Goal: Transaction & Acquisition: Purchase product/service

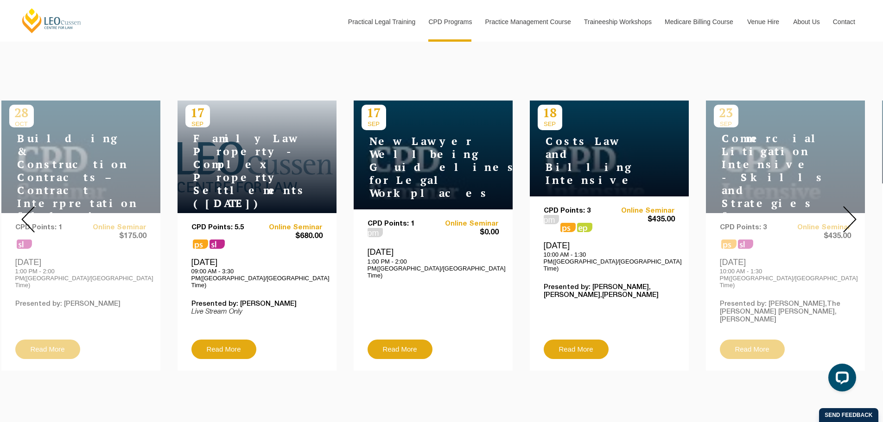
click at [854, 212] on img at bounding box center [850, 219] width 13 height 26
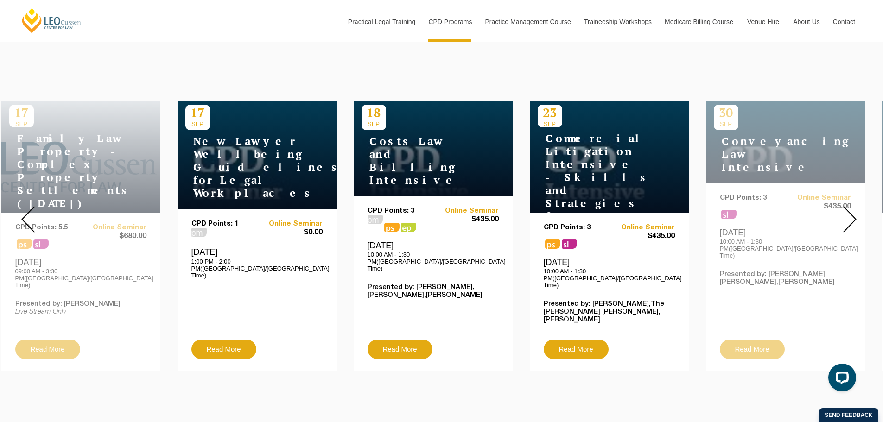
click at [854, 212] on img at bounding box center [850, 219] width 13 height 26
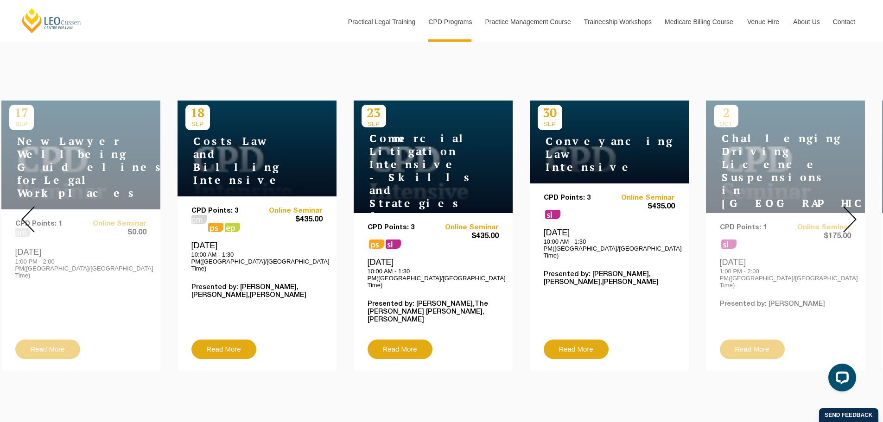
click at [854, 212] on img at bounding box center [850, 219] width 13 height 26
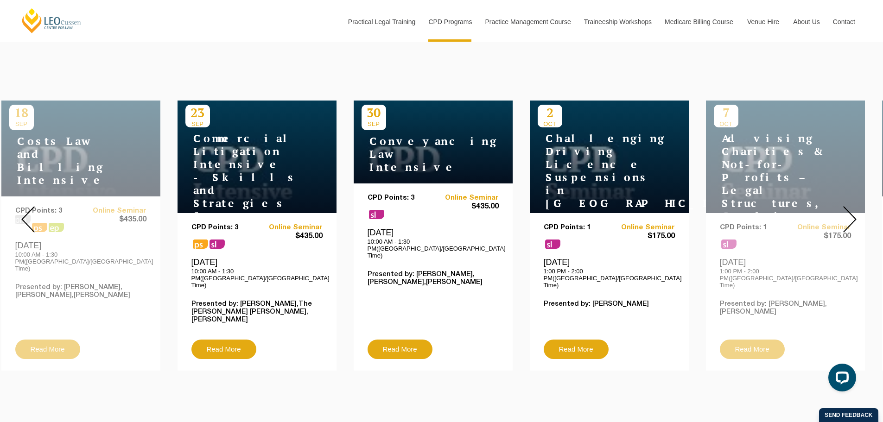
click at [854, 212] on img at bounding box center [850, 219] width 13 height 26
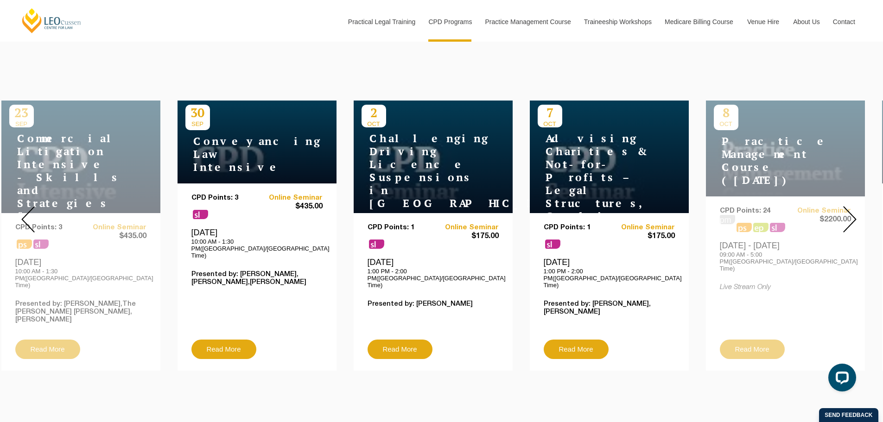
click at [854, 212] on img at bounding box center [850, 219] width 13 height 26
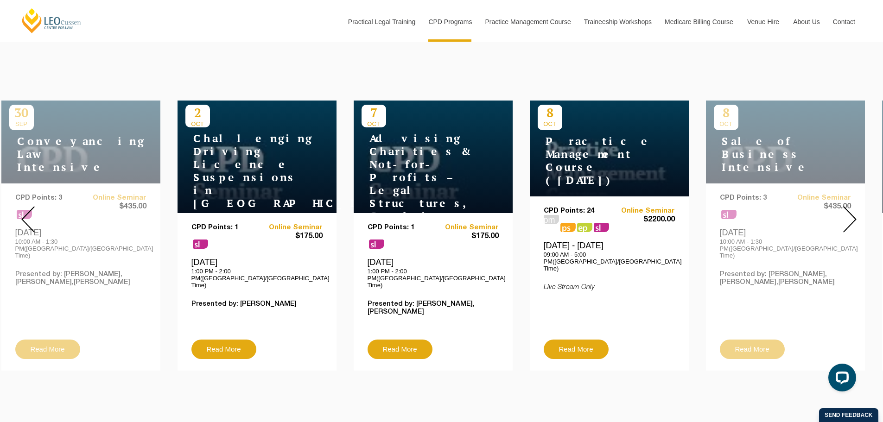
click at [854, 212] on img at bounding box center [850, 219] width 13 height 26
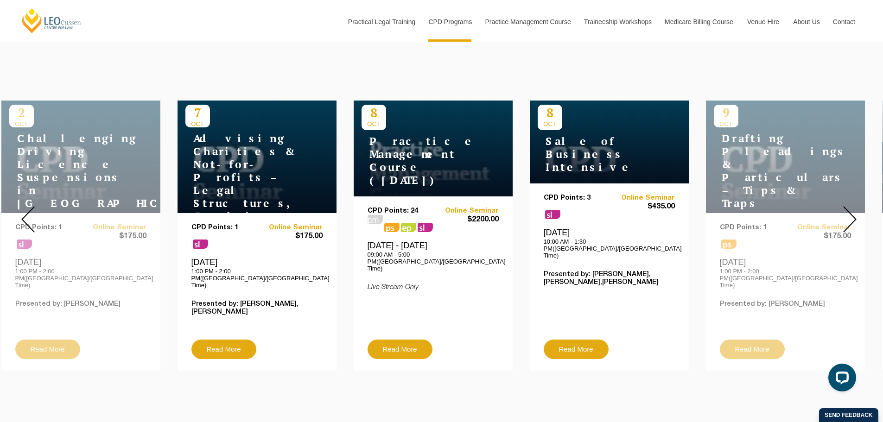
click at [854, 212] on img at bounding box center [850, 219] width 13 height 26
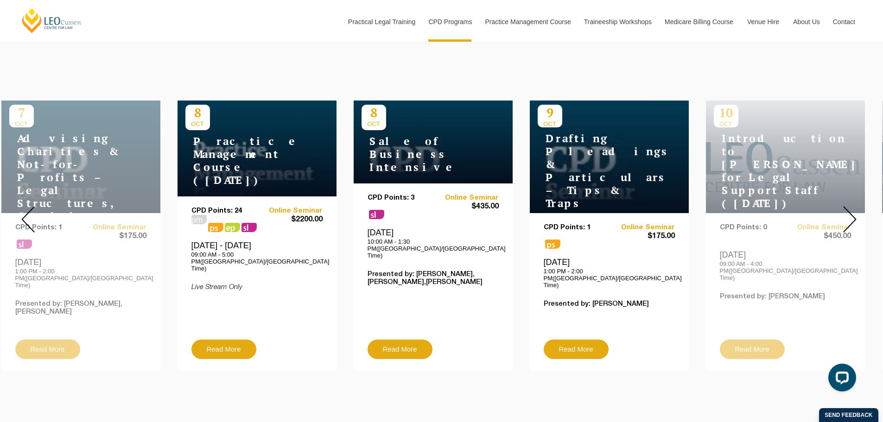
click at [854, 212] on img at bounding box center [850, 219] width 13 height 26
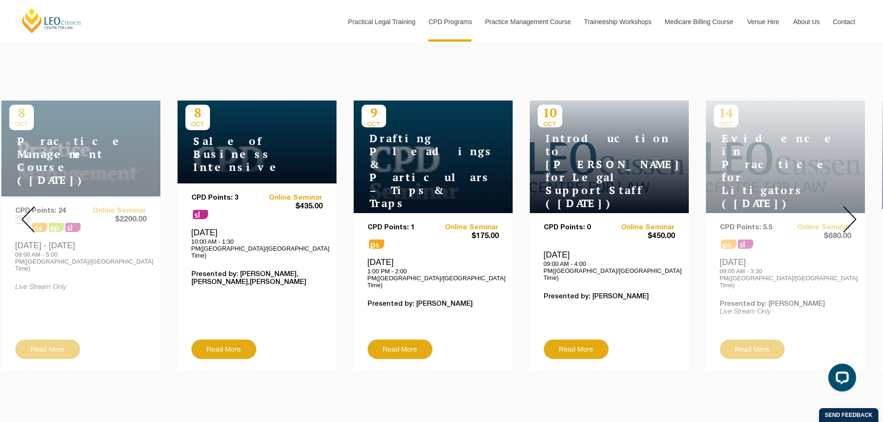
click at [854, 212] on img at bounding box center [850, 219] width 13 height 26
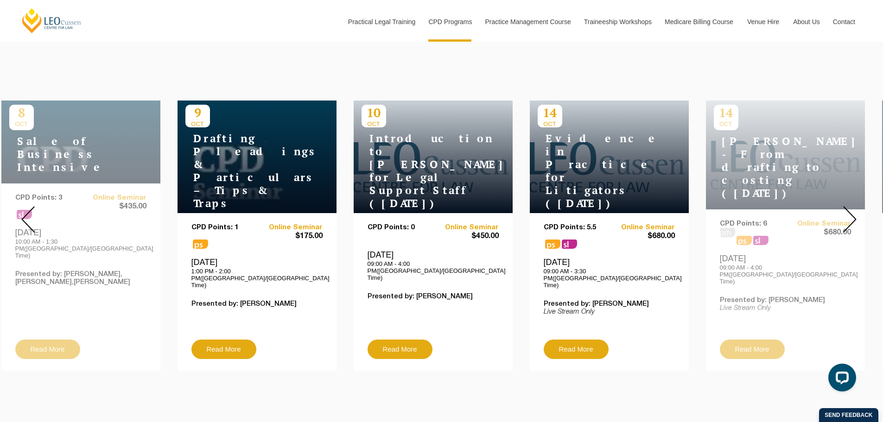
click at [854, 212] on img at bounding box center [850, 219] width 13 height 26
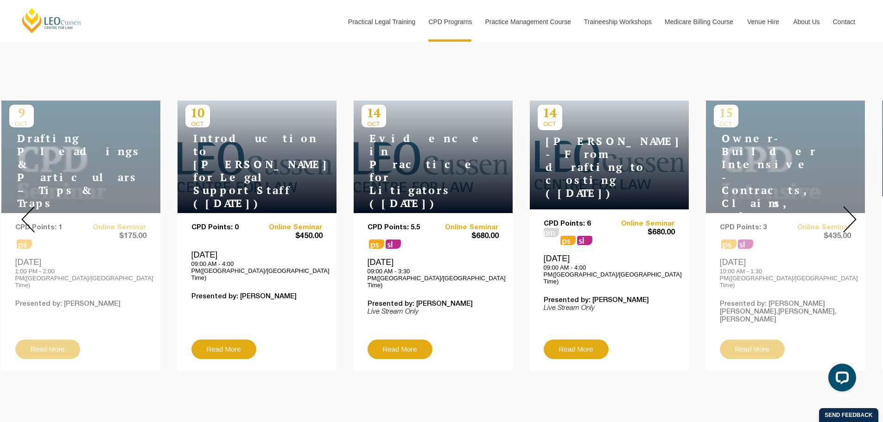
click at [854, 212] on img at bounding box center [850, 219] width 13 height 26
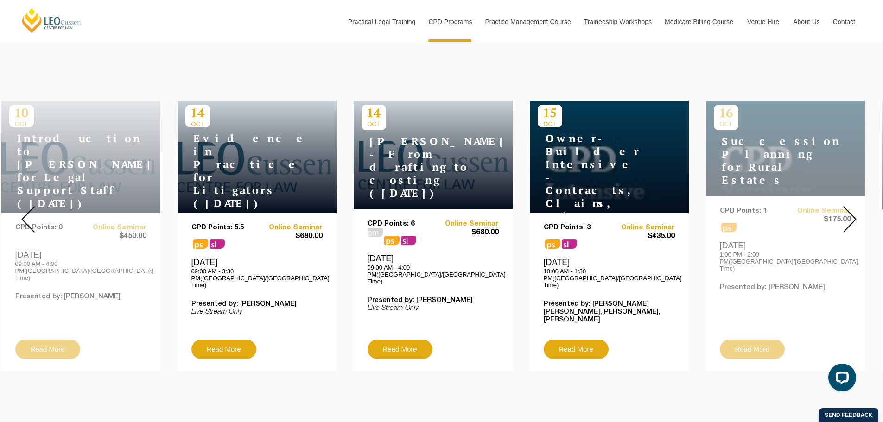
click at [854, 212] on img at bounding box center [850, 219] width 13 height 26
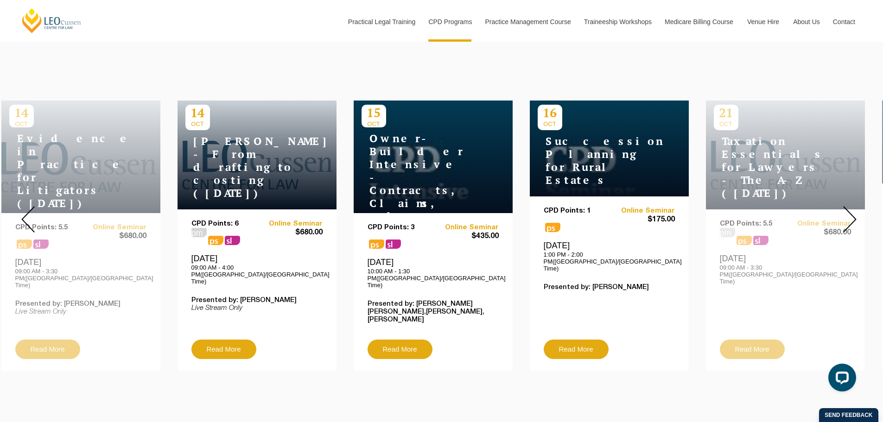
click at [854, 212] on img at bounding box center [850, 219] width 13 height 26
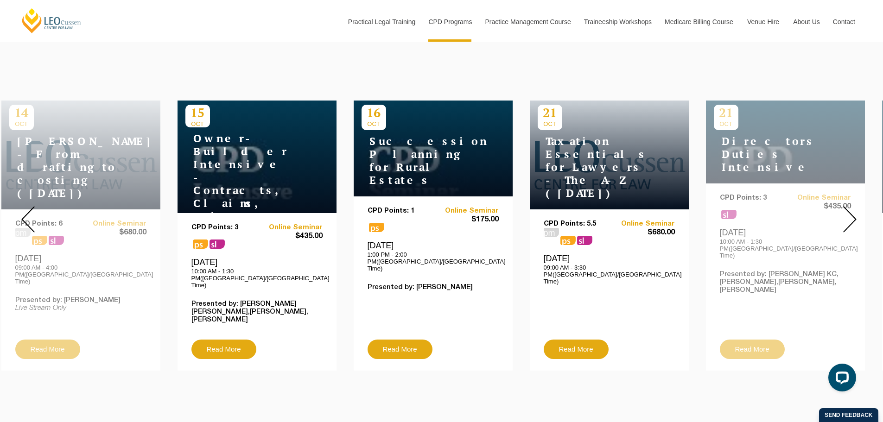
click at [854, 212] on img at bounding box center [850, 219] width 13 height 26
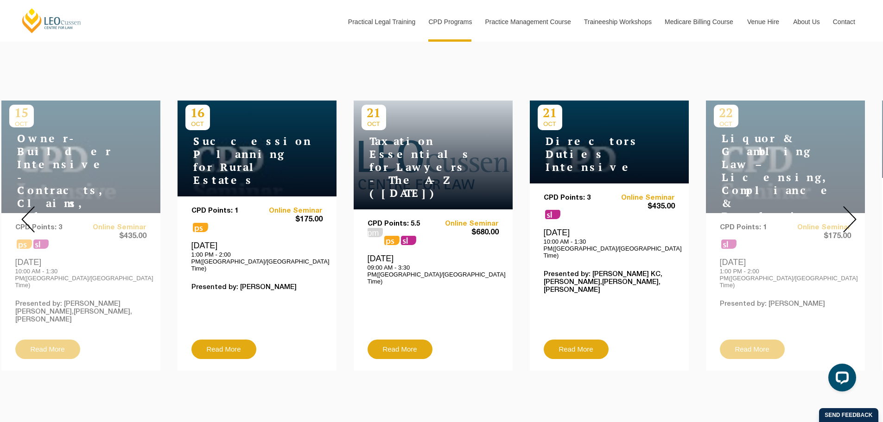
click at [854, 212] on img at bounding box center [850, 219] width 13 height 26
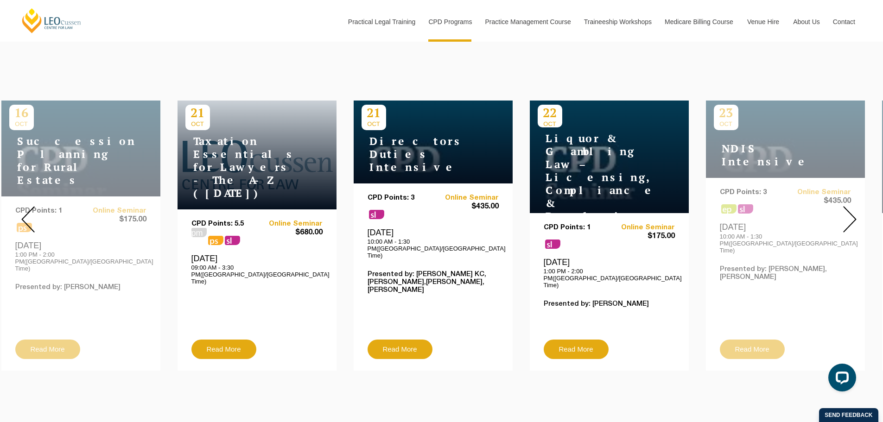
click at [854, 212] on img at bounding box center [850, 219] width 13 height 26
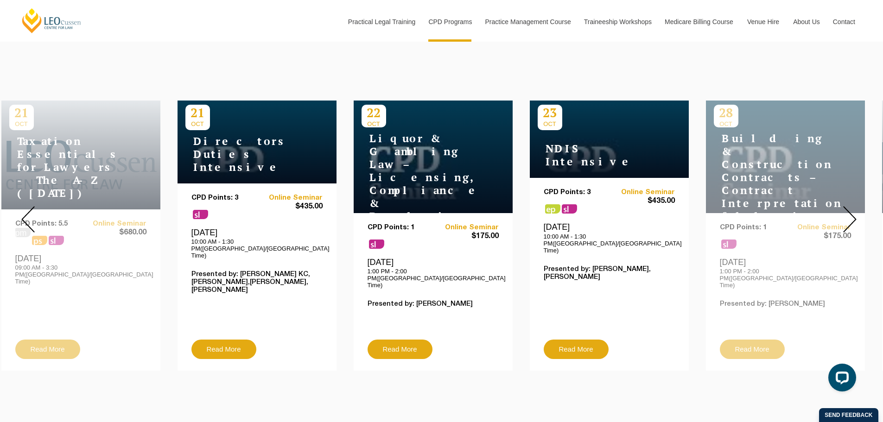
click at [854, 212] on img at bounding box center [850, 219] width 13 height 26
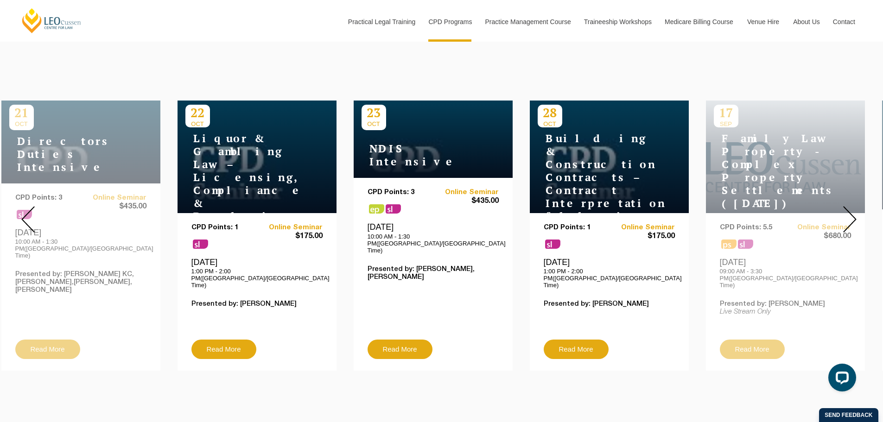
click at [854, 212] on img at bounding box center [850, 219] width 13 height 26
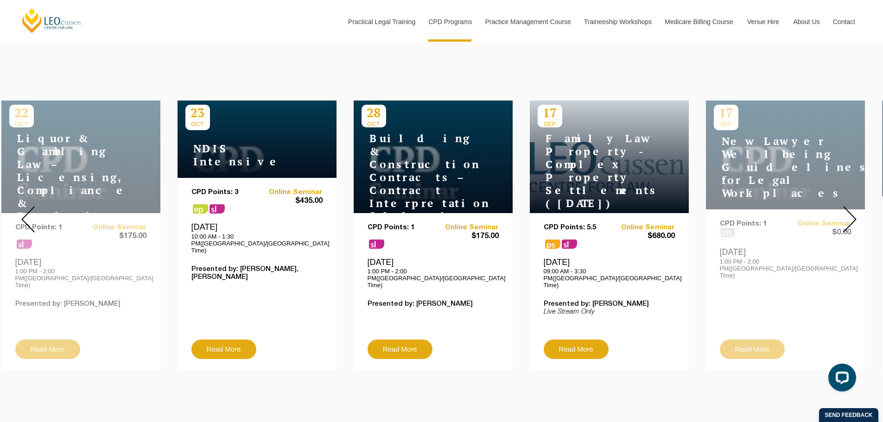
click at [851, 213] on img at bounding box center [850, 219] width 13 height 26
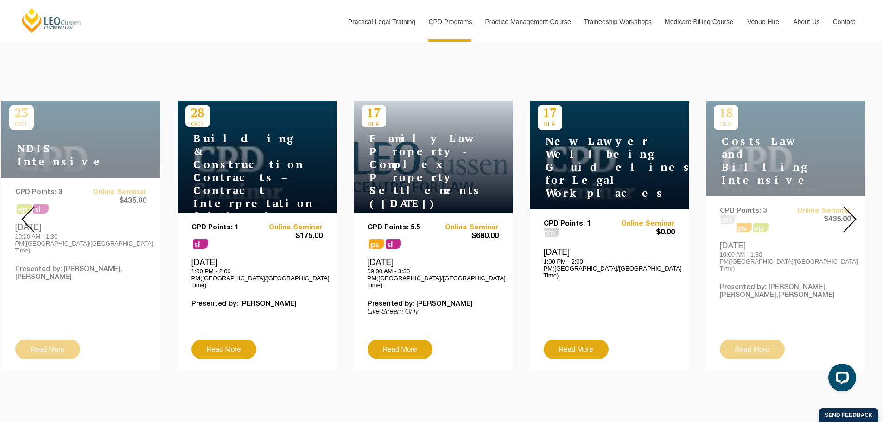
click at [851, 213] on img at bounding box center [850, 219] width 13 height 26
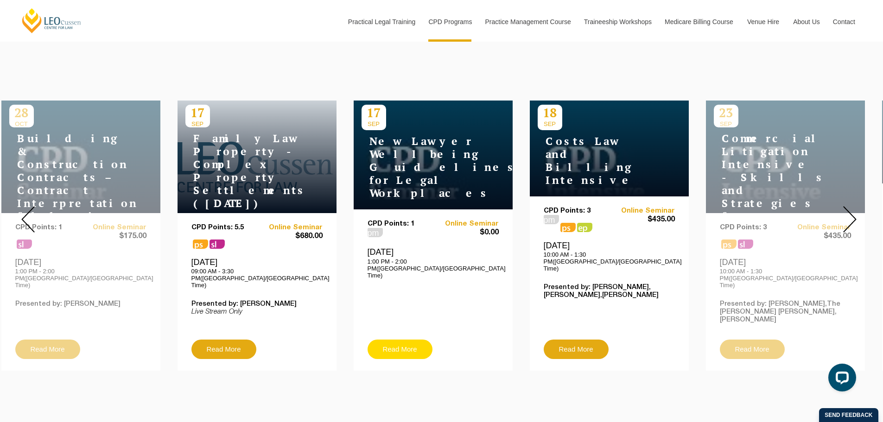
click at [402, 340] on link "Read More" at bounding box center [400, 349] width 65 height 19
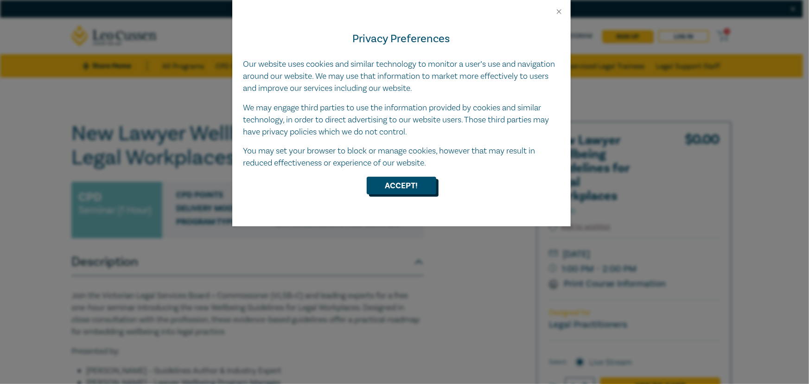
click at [410, 181] on button "Accept!" at bounding box center [402, 186] width 70 height 18
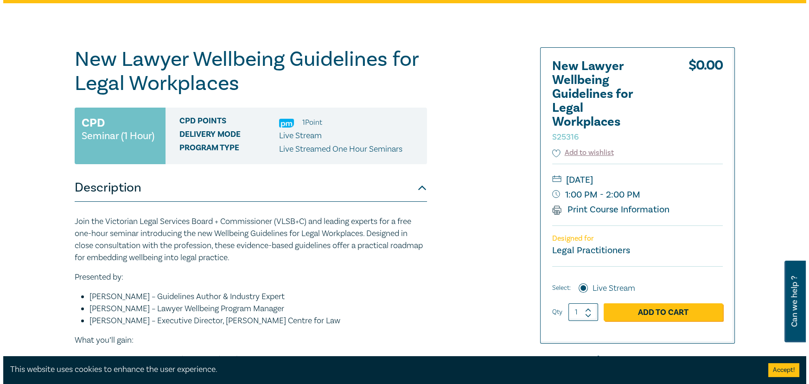
scroll to position [168, 0]
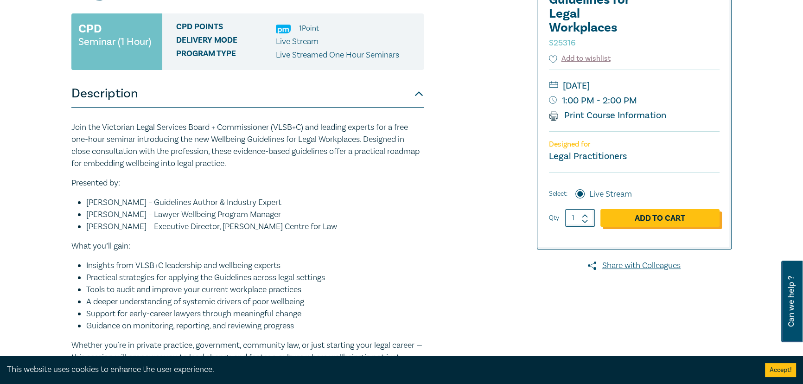
click at [659, 223] on link "Add to Cart" at bounding box center [660, 218] width 119 height 18
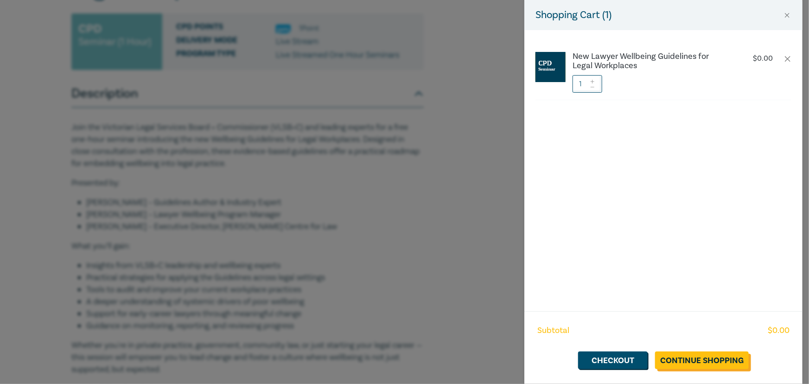
click at [696, 365] on link "Continue Shopping" at bounding box center [702, 361] width 94 height 18
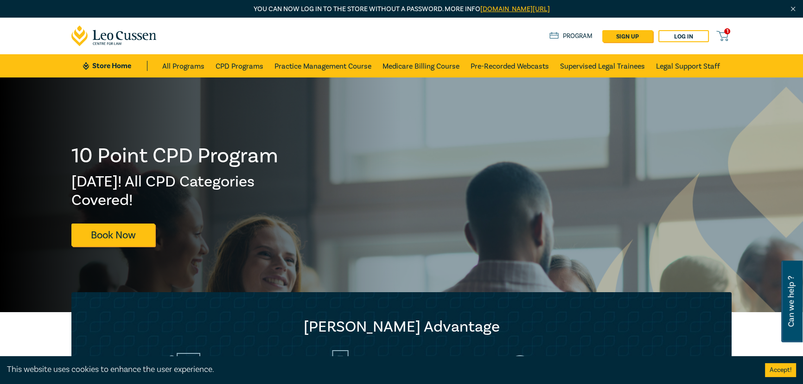
click at [727, 34] on span "1" at bounding box center [727, 31] width 6 height 6
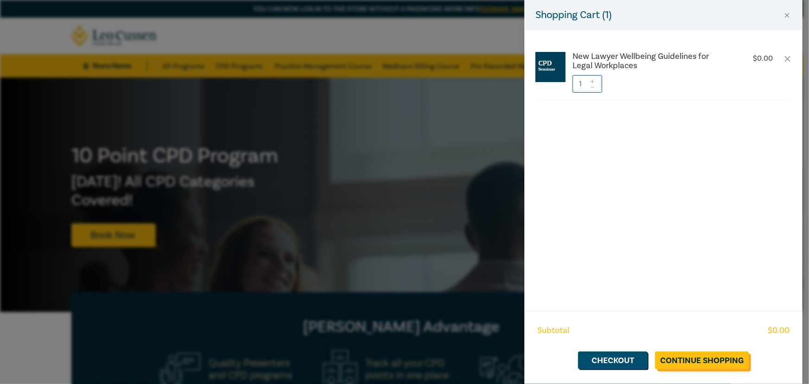
click at [715, 361] on link "Continue Shopping" at bounding box center [702, 361] width 94 height 18
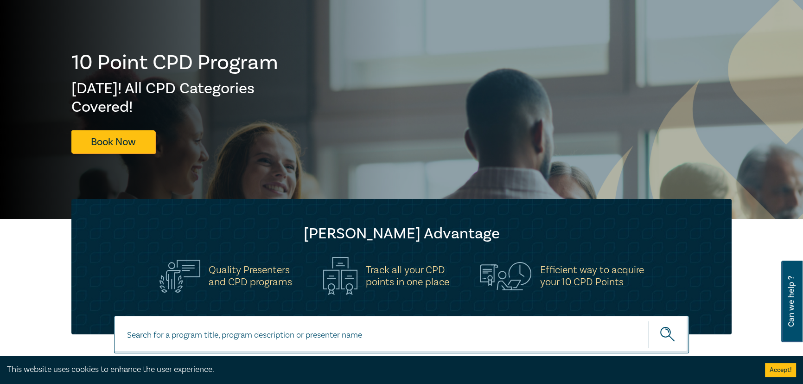
scroll to position [168, 0]
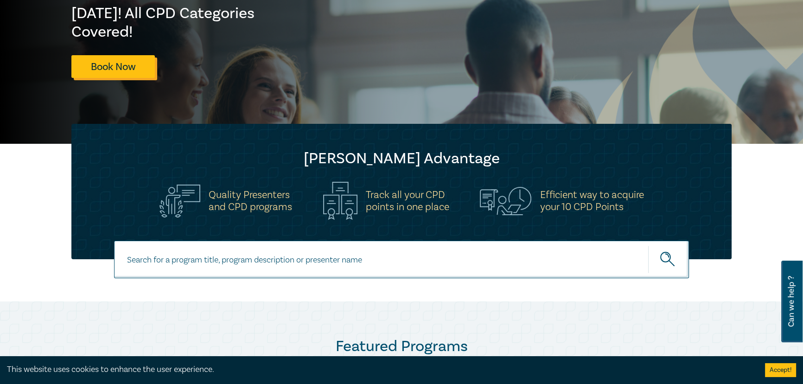
click at [124, 71] on link "Book Now" at bounding box center [112, 66] width 83 height 23
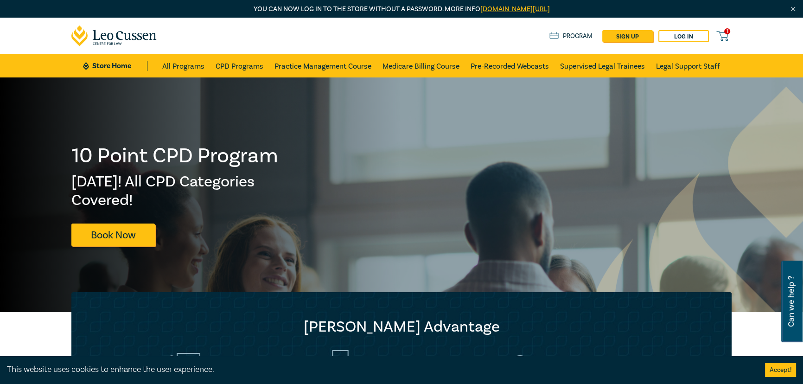
click at [725, 34] on icon at bounding box center [723, 36] width 12 height 12
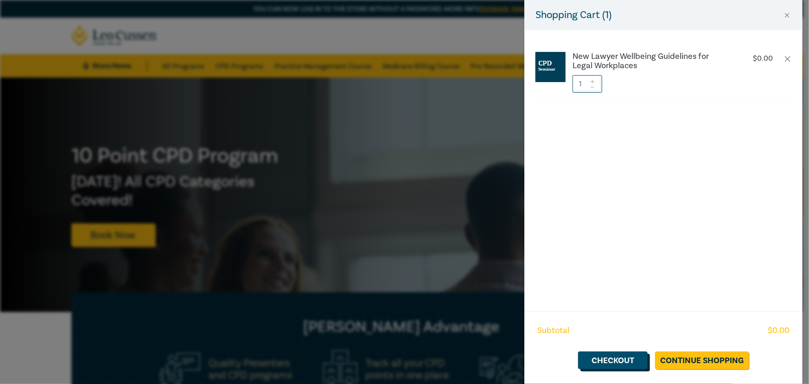
click at [617, 361] on link "Checkout" at bounding box center [613, 361] width 70 height 18
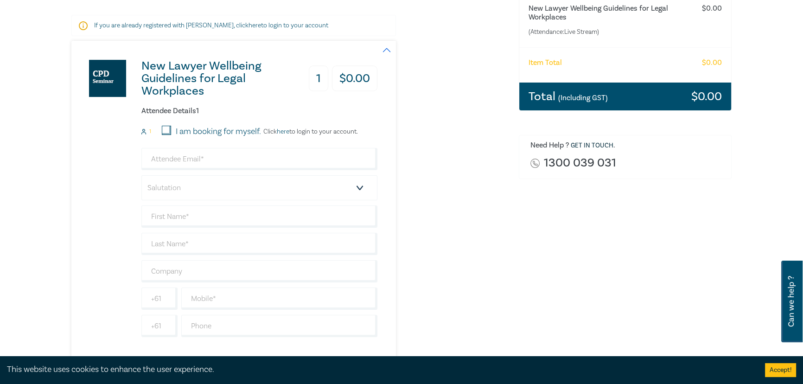
scroll to position [126, 0]
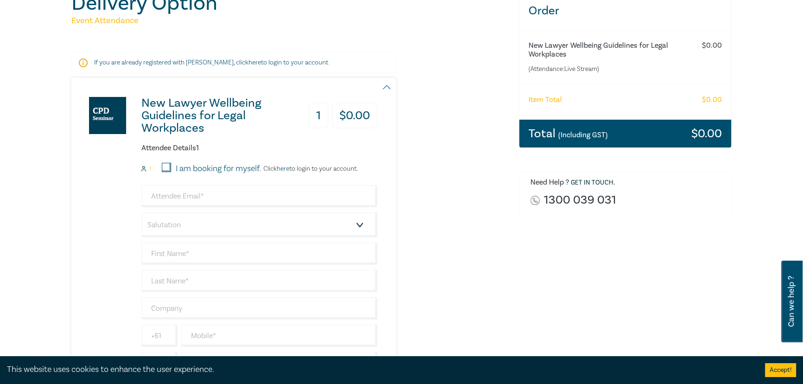
click at [224, 167] on label "I am booking for myself." at bounding box center [218, 169] width 85 height 12
click at [171, 167] on input "I am booking for myself." at bounding box center [166, 167] width 9 height 9
checkbox input "true"
click at [216, 188] on input "email" at bounding box center [259, 196] width 236 height 22
click at [162, 230] on select "Salutation Mr. Mrs. Ms. Miss Dr. Prof. Other" at bounding box center [259, 224] width 236 height 25
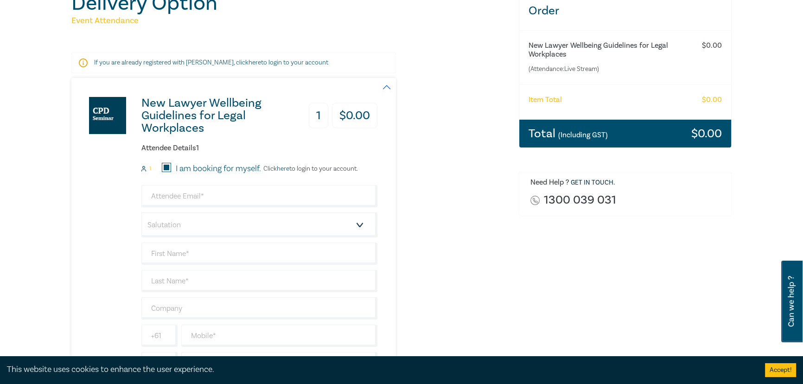
click at [487, 225] on div "New Lawyer Wellbeing Guidelines for Legal Workplaces 1 $ 0.00 Attendee Details …" at bounding box center [289, 237] width 436 height 318
click at [218, 195] on input "email" at bounding box center [259, 196] width 236 height 22
type input "Nathalia"
select select "Ms."
type input "Nathalia"
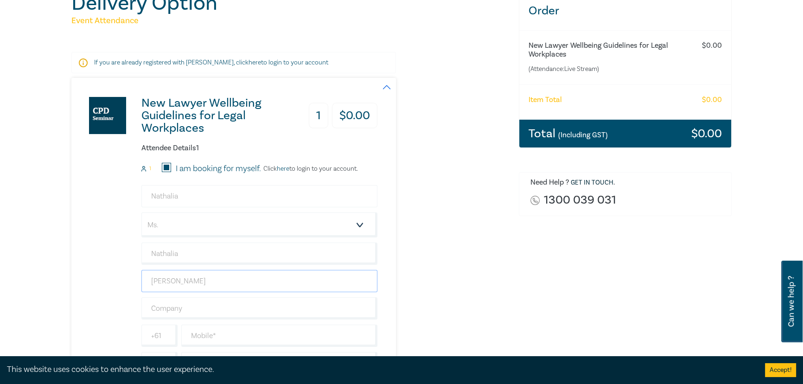
type input "Crowe"
type input "HBH Legal"
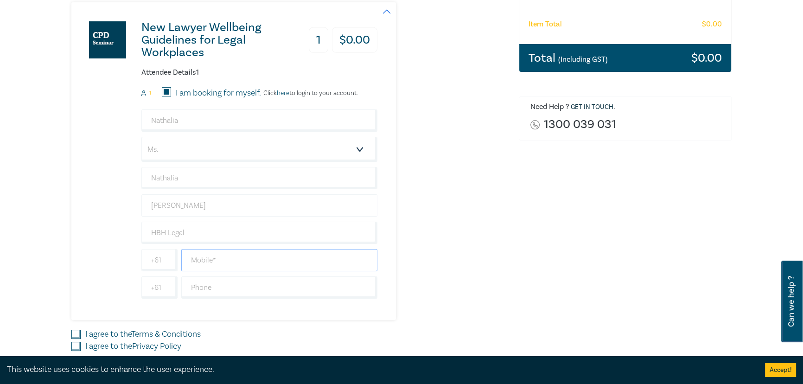
scroll to position [211, 0]
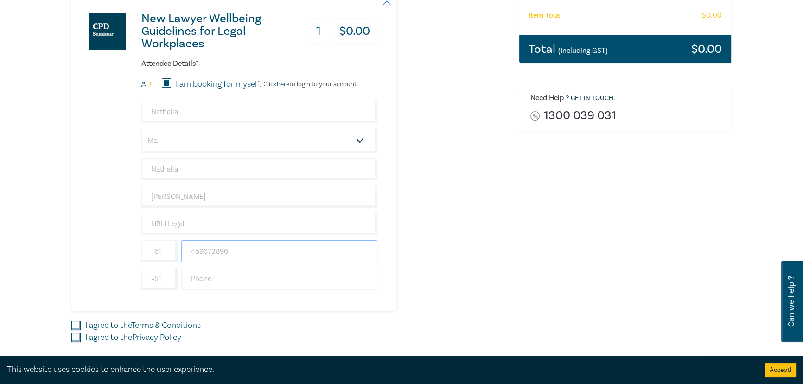
type input "459672896"
click at [223, 280] on input "text" at bounding box center [279, 279] width 196 height 22
type input "0355233633"
type input "Australia"
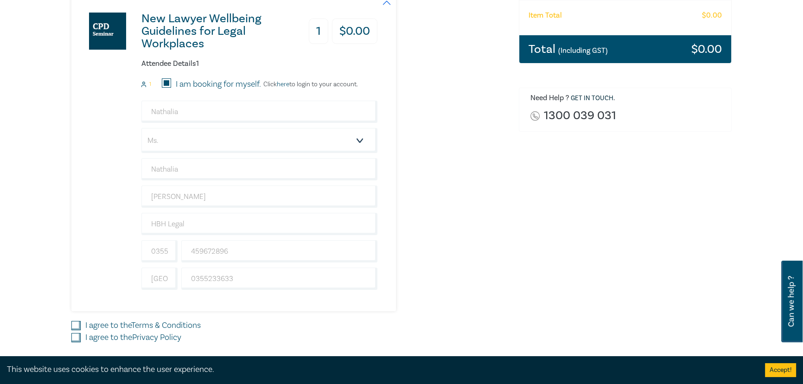
click at [372, 304] on div "New Lawyer Wellbeing Guidelines for Legal Workplaces 1 $ 0.00 Attendee Details …" at bounding box center [224, 153] width 306 height 318
drag, startPoint x: 162, startPoint y: 251, endPoint x: 171, endPoint y: 251, distance: 8.8
click at [162, 251] on input "0355233633" at bounding box center [159, 251] width 36 height 22
drag, startPoint x: 172, startPoint y: 250, endPoint x: 121, endPoint y: 250, distance: 51.5
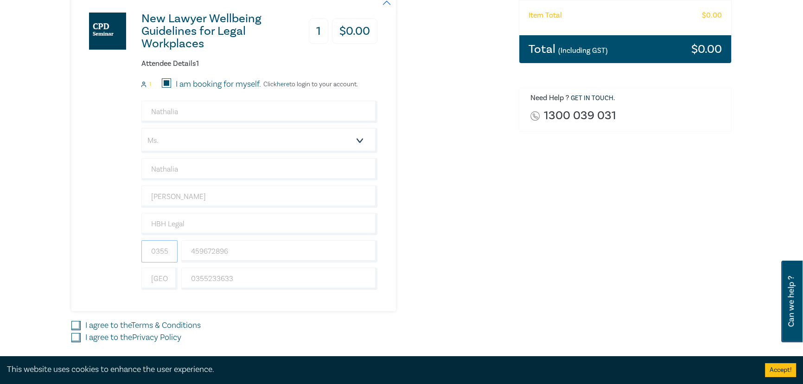
click at [121, 250] on div "New Lawyer Wellbeing Guidelines for Legal Workplaces 1 $ 0.00 Attendee Details …" at bounding box center [224, 153] width 306 height 318
drag, startPoint x: 253, startPoint y: 277, endPoint x: 246, endPoint y: 281, distance: 8.3
click at [254, 278] on input "0355233633" at bounding box center [279, 279] width 196 height 22
click at [166, 253] on input "+6133633" at bounding box center [159, 251] width 36 height 22
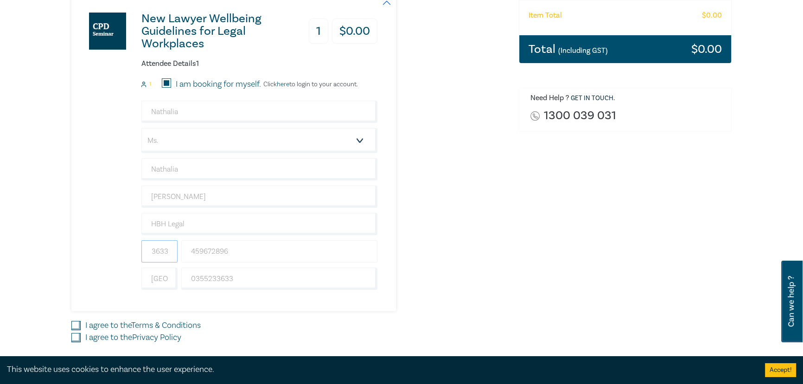
drag, startPoint x: 162, startPoint y: 250, endPoint x: 236, endPoint y: 255, distance: 73.4
click at [236, 255] on div "+6133633 459672896" at bounding box center [260, 251] width 240 height 22
type input "+61"
click at [328, 316] on div "New Lawyer Wellbeing Guidelines for Legal Workplaces 1 $ 0.00 Attendee Details …" at bounding box center [289, 188] width 436 height 388
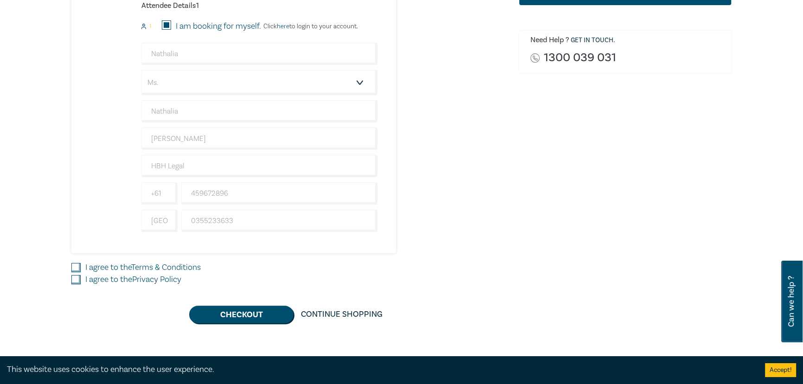
scroll to position [379, 0]
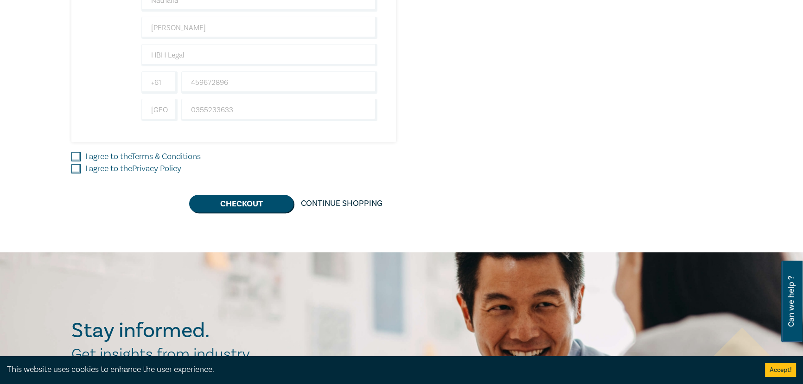
click at [100, 155] on label "I agree to the Terms & Conditions" at bounding box center [142, 157] width 115 height 12
click at [81, 155] on input "I agree to the Terms & Conditions" at bounding box center [75, 156] width 9 height 9
checkbox input "true"
click at [102, 172] on label "I agree to the Privacy Policy" at bounding box center [133, 169] width 96 height 12
click at [81, 172] on input "I agree to the Privacy Policy" at bounding box center [75, 168] width 9 height 9
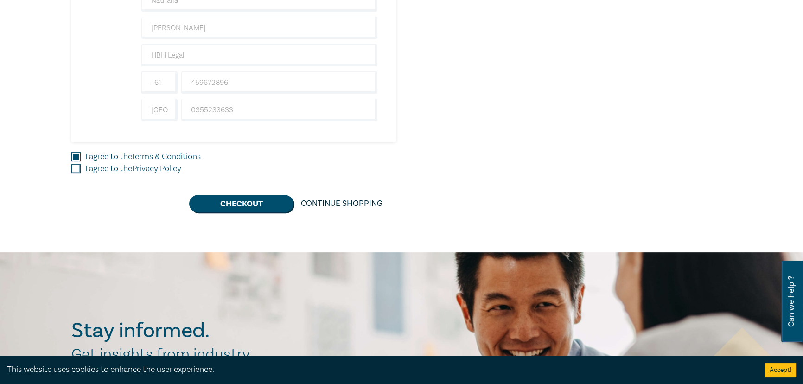
checkbox input "true"
click at [259, 204] on button "Checkout" at bounding box center [241, 204] width 104 height 18
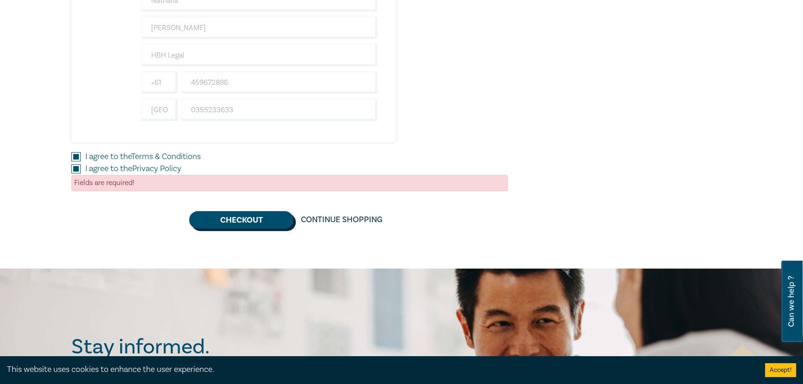
scroll to position [168, 0]
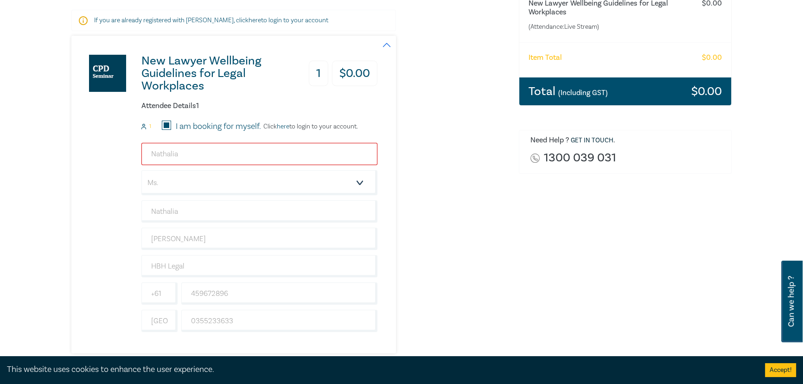
click at [205, 153] on input "Nathalia" at bounding box center [259, 154] width 236 height 22
drag, startPoint x: 224, startPoint y: 148, endPoint x: 97, endPoint y: 155, distance: 126.8
click at [97, 155] on div "New Lawyer Wellbeing Guidelines for Legal Workplaces 1 $ 0.00 Attendee Details …" at bounding box center [224, 195] width 306 height 318
click at [186, 152] on input "Nathalia" at bounding box center [259, 154] width 236 height 22
type input "nathalia@hbhlegal.net.au"
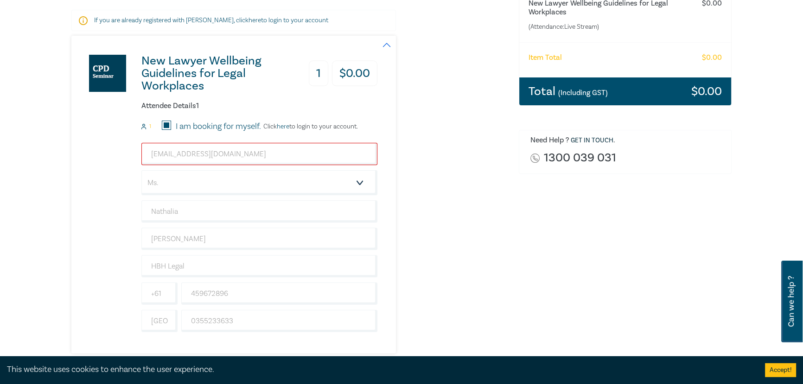
click at [478, 194] on div "New Lawyer Wellbeing Guidelines for Legal Workplaces 1 $ 0.00 Attendee Details …" at bounding box center [289, 195] width 436 height 318
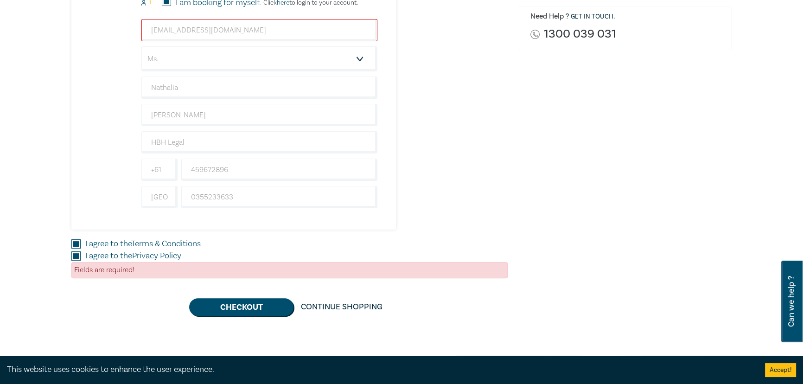
scroll to position [464, 0]
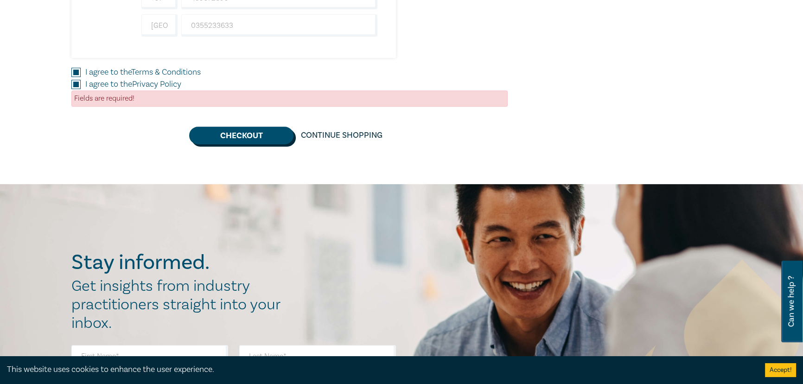
click at [262, 131] on button "Checkout" at bounding box center [241, 136] width 104 height 18
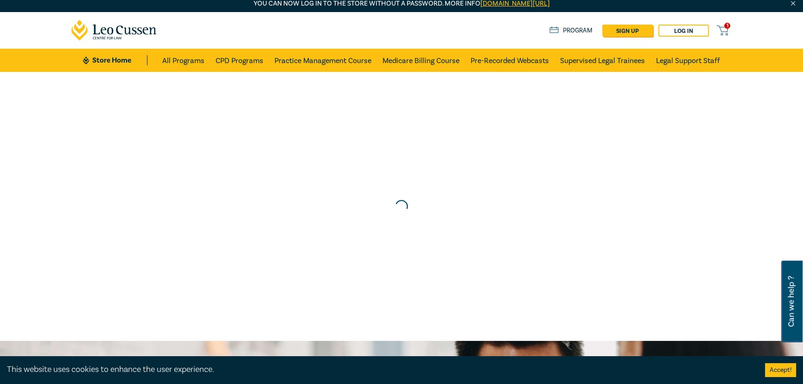
scroll to position [0, 0]
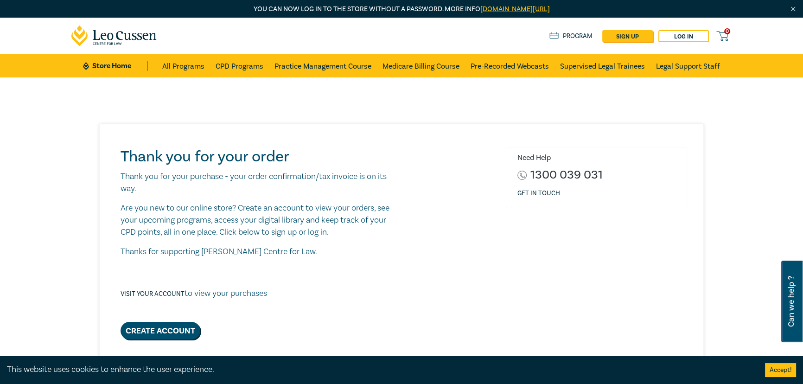
click at [578, 36] on link "Program" at bounding box center [571, 36] width 43 height 10
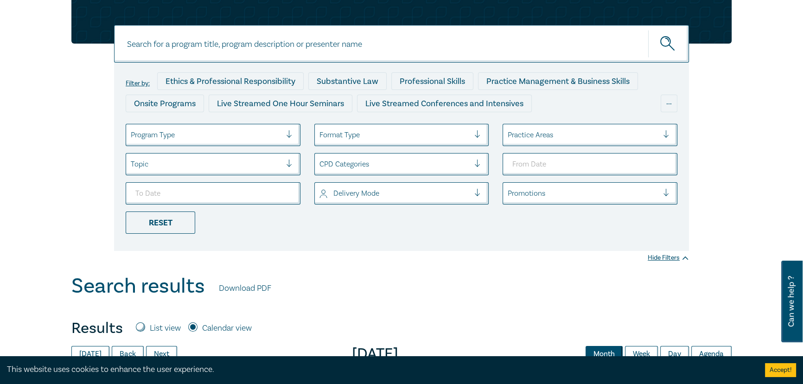
scroll to position [253, 0]
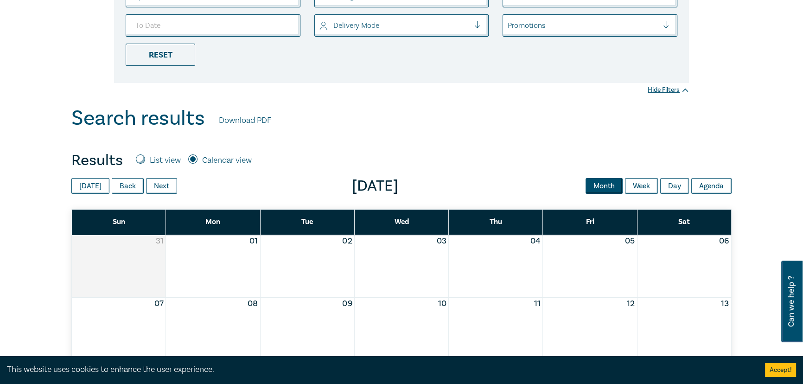
click at [231, 259] on div "Month View" at bounding box center [213, 266] width 94 height 62
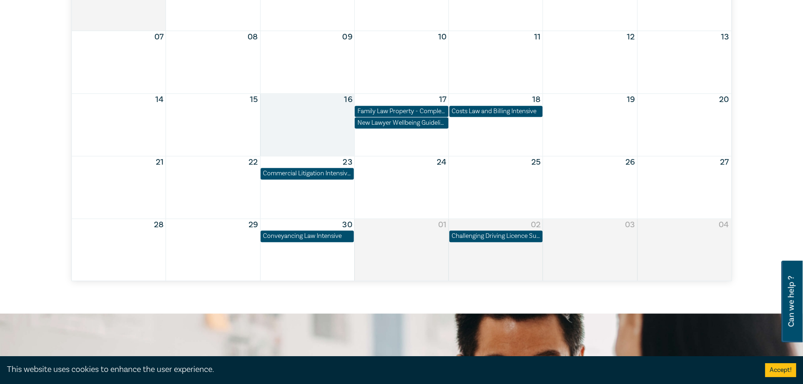
scroll to position [422, 0]
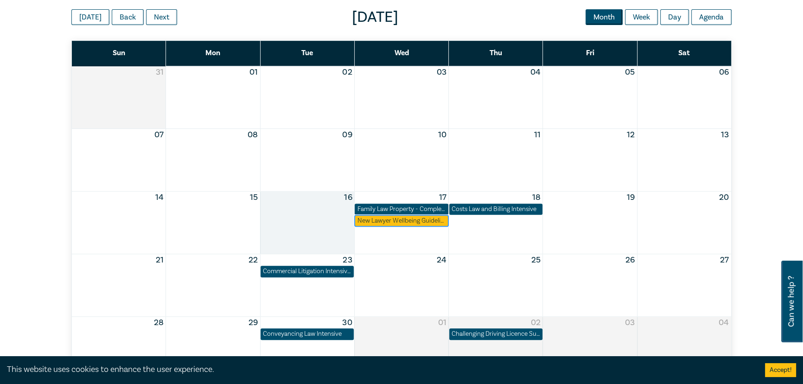
click at [402, 222] on div "New Lawyer Wellbeing Guidelines for Legal Workplaces" at bounding box center [401, 220] width 89 height 9
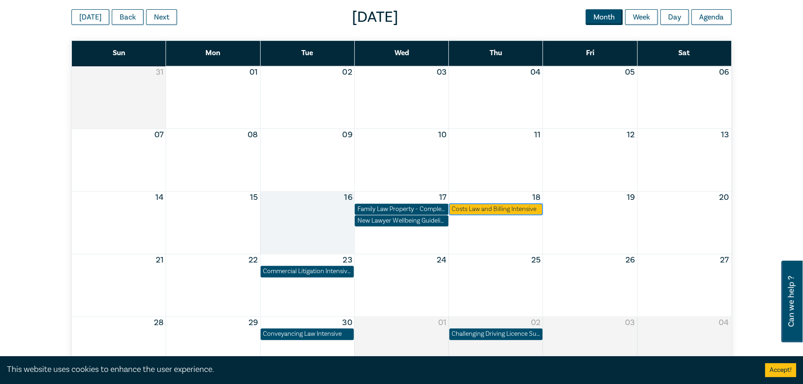
click at [481, 209] on div "Costs Law and Billing Intensive" at bounding box center [496, 209] width 89 height 9
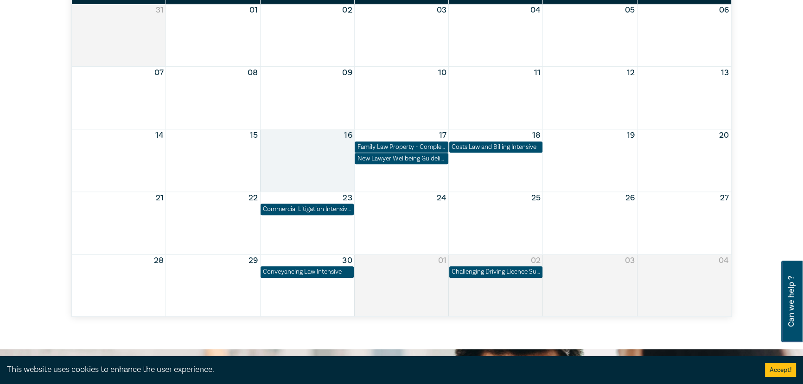
scroll to position [590, 0]
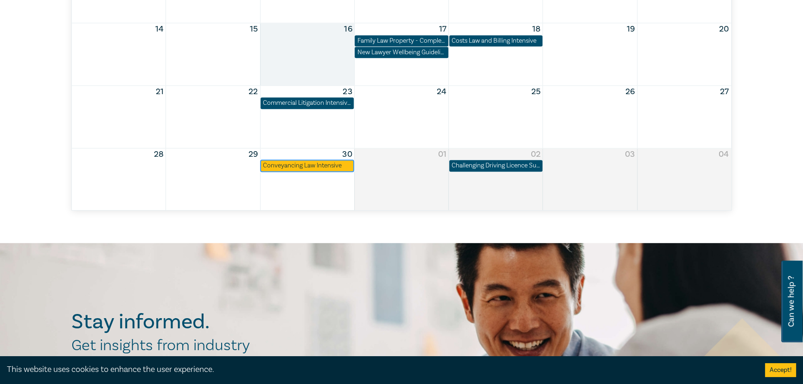
click at [335, 165] on div "Conveyancing Law Intensive" at bounding box center [307, 165] width 89 height 9
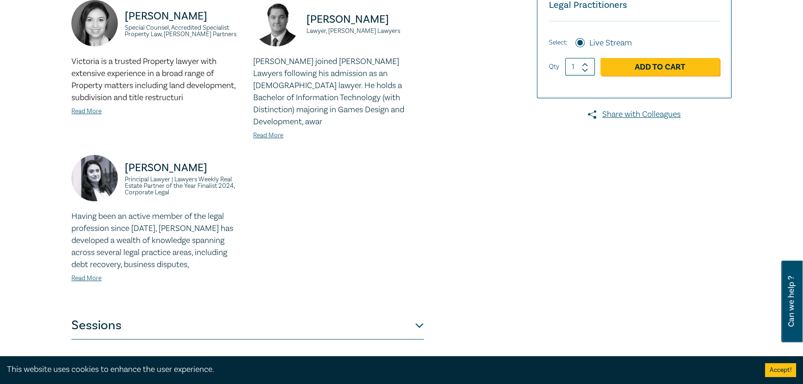
scroll to position [211, 0]
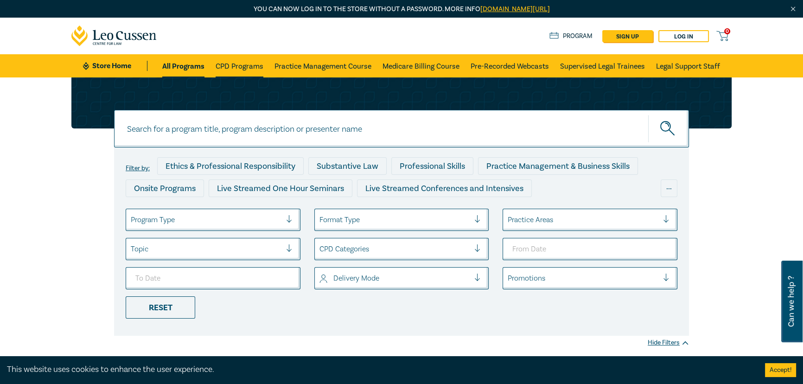
click at [244, 64] on link "CPD Programs" at bounding box center [240, 65] width 48 height 23
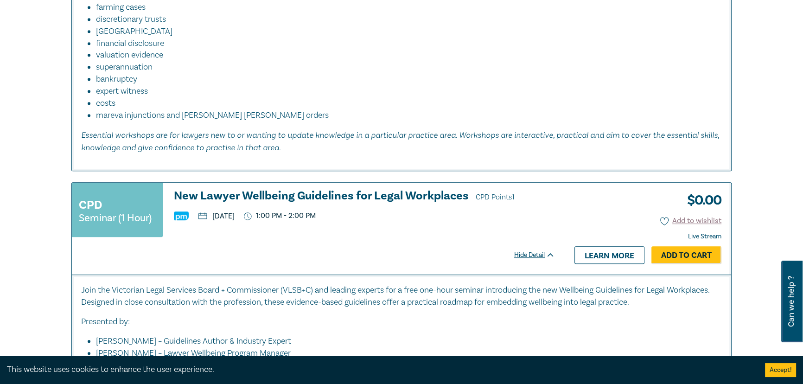
scroll to position [632, 0]
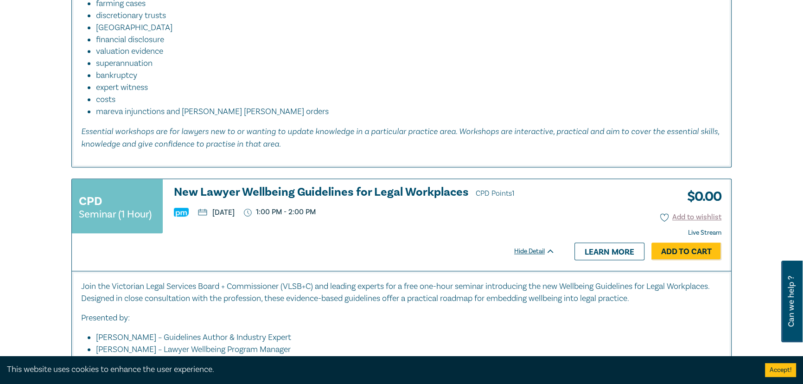
drag, startPoint x: 442, startPoint y: 173, endPoint x: 697, endPoint y: 155, distance: 254.8
click at [697, 155] on div "Designed for family law practitioners already confident in the basic skills of …" at bounding box center [401, 34] width 659 height 266
drag, startPoint x: 590, startPoint y: 161, endPoint x: 740, endPoint y: 133, distance: 152.9
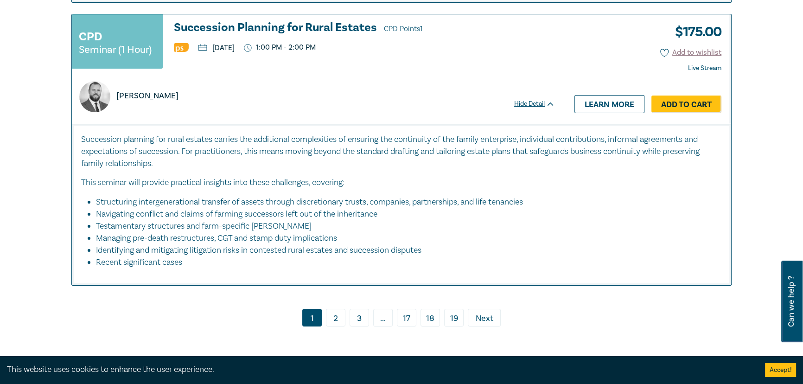
scroll to position [4174, 0]
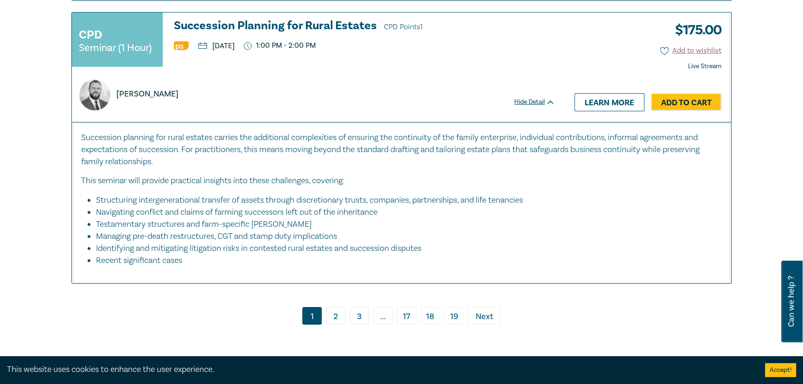
click at [332, 324] on link "2" at bounding box center [335, 316] width 19 height 18
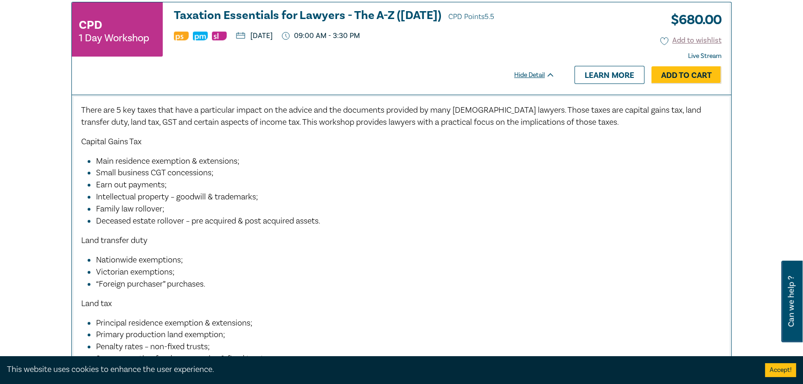
scroll to position [464, 0]
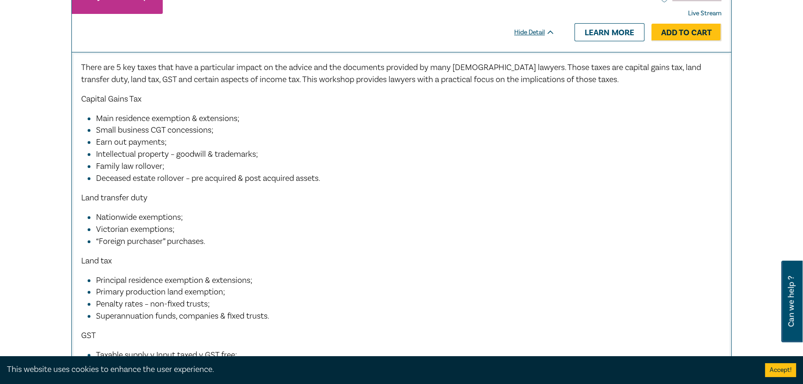
drag, startPoint x: 351, startPoint y: 303, endPoint x: 602, endPoint y: 224, distance: 263.6
click at [602, 224] on li "Victorian exemptions;" at bounding box center [404, 230] width 617 height 12
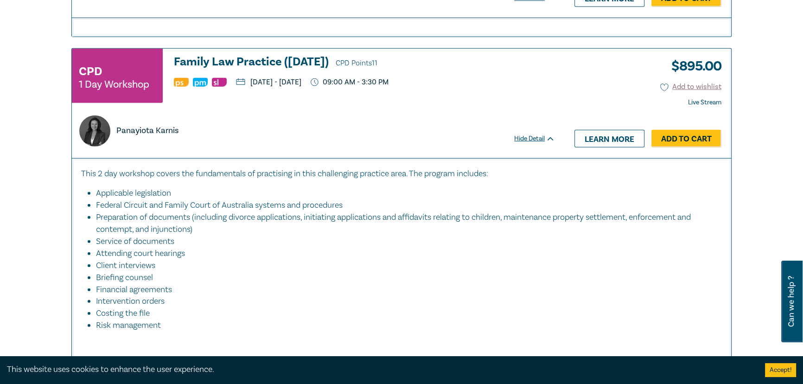
scroll to position [3246, 0]
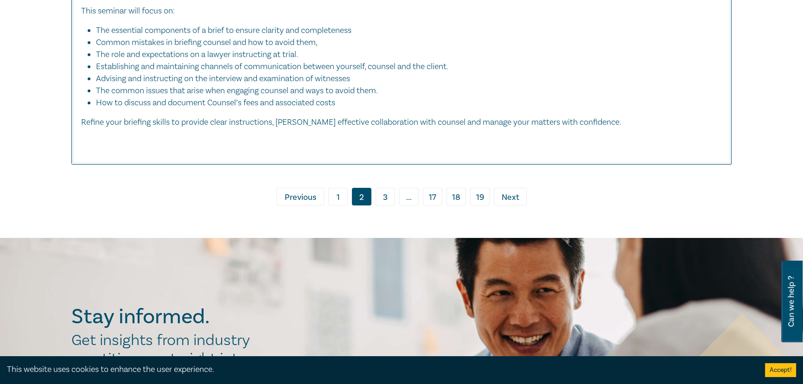
click at [384, 194] on link "3" at bounding box center [385, 197] width 19 height 18
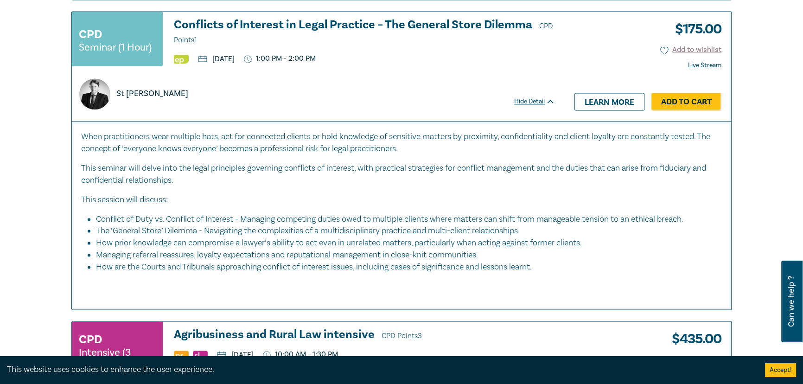
scroll to position [1686, 0]
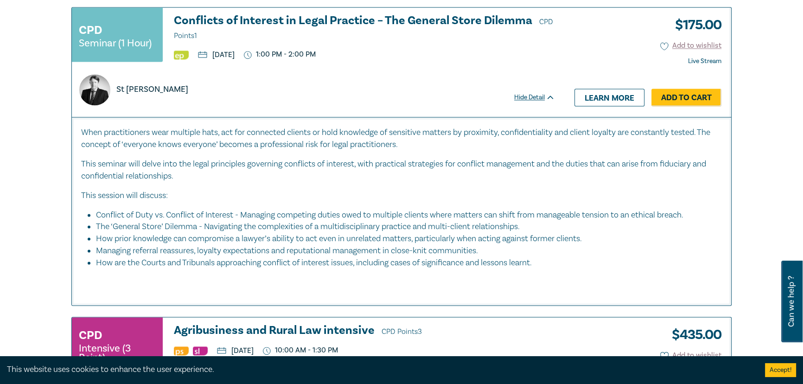
drag, startPoint x: 537, startPoint y: 72, endPoint x: 489, endPoint y: 67, distance: 47.6
click at [489, 67] on div "St [PERSON_NAME]" at bounding box center [313, 84] width 483 height 42
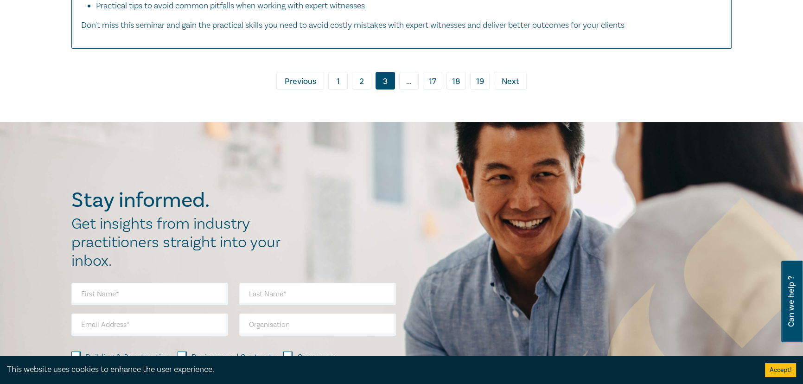
scroll to position [4596, 0]
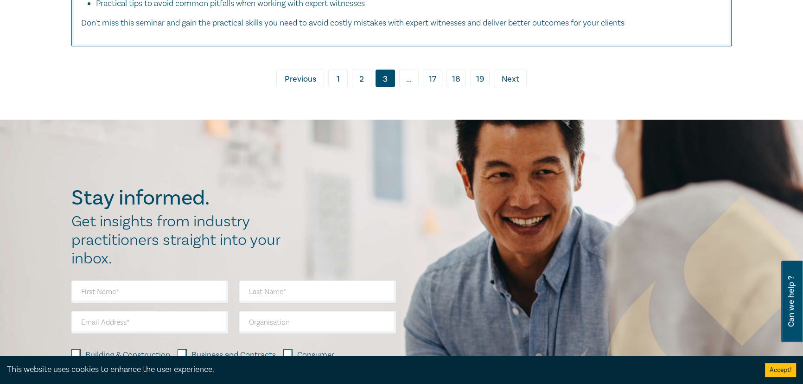
click at [417, 84] on span "..." at bounding box center [408, 79] width 19 height 18
click at [405, 87] on span "..." at bounding box center [408, 79] width 19 height 18
click at [512, 85] on span "Next" at bounding box center [511, 79] width 18 height 12
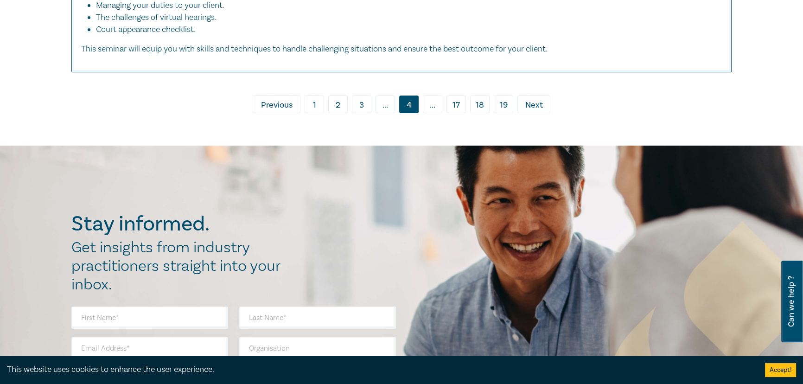
scroll to position [4005, 0]
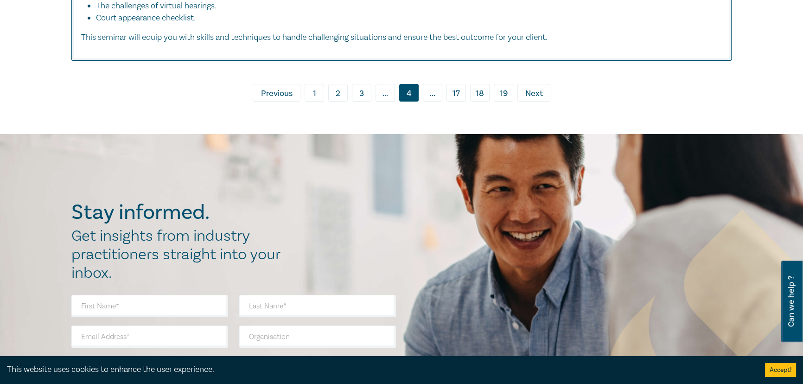
click at [538, 100] on span "Next" at bounding box center [534, 94] width 18 height 12
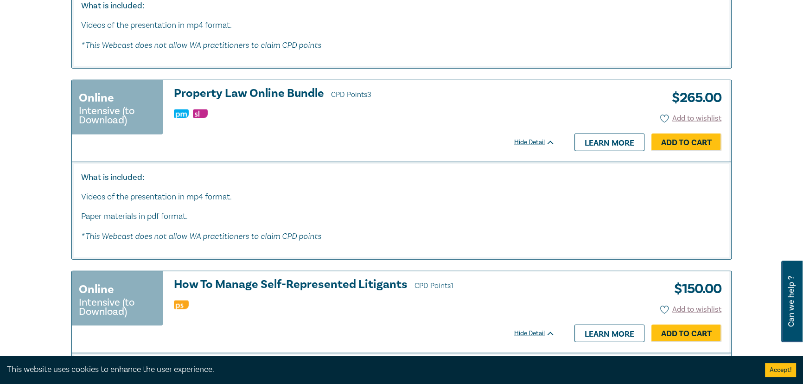
scroll to position [2783, 0]
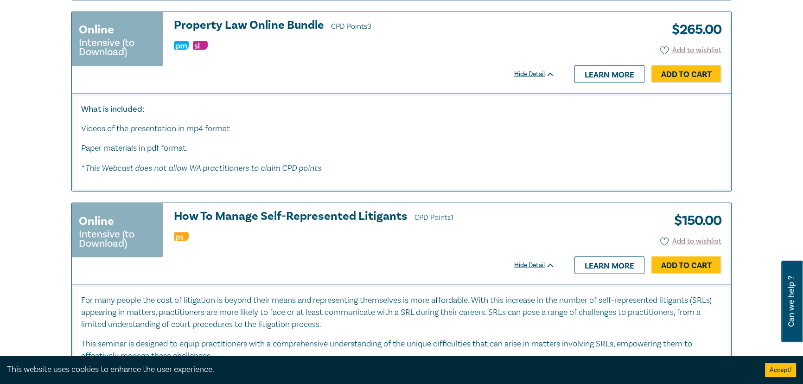
drag, startPoint x: 526, startPoint y: 153, endPoint x: 757, endPoint y: 125, distance: 232.6
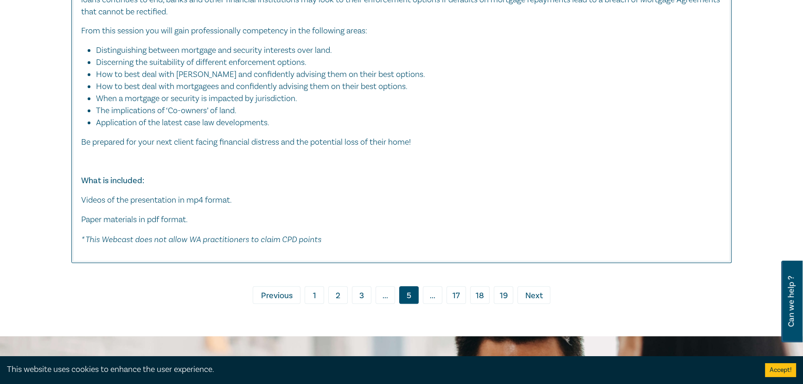
scroll to position [4764, 0]
click at [534, 294] on span "Next" at bounding box center [534, 295] width 18 height 12
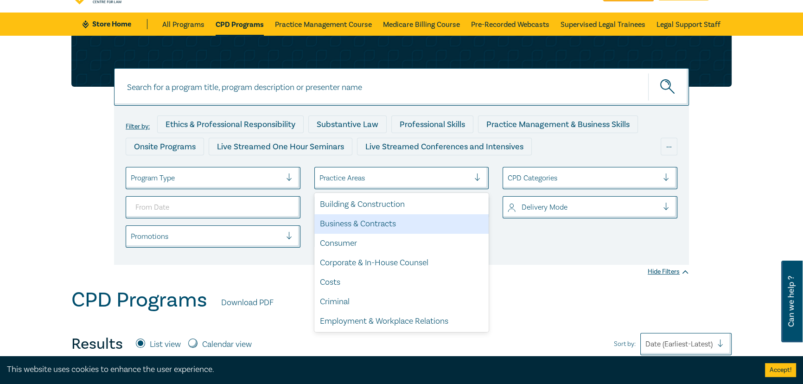
drag, startPoint x: 418, startPoint y: 222, endPoint x: 574, endPoint y: 266, distance: 161.9
click at [574, 266] on div "Filter by: Ethics & Professional Responsibility Substantive Law Professional Sk…" at bounding box center [401, 162] width 803 height 252
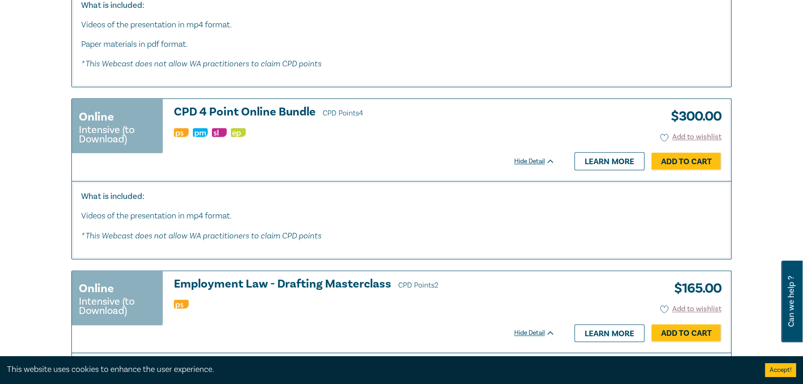
scroll to position [1307, 0]
